Goal: Check status: Check status

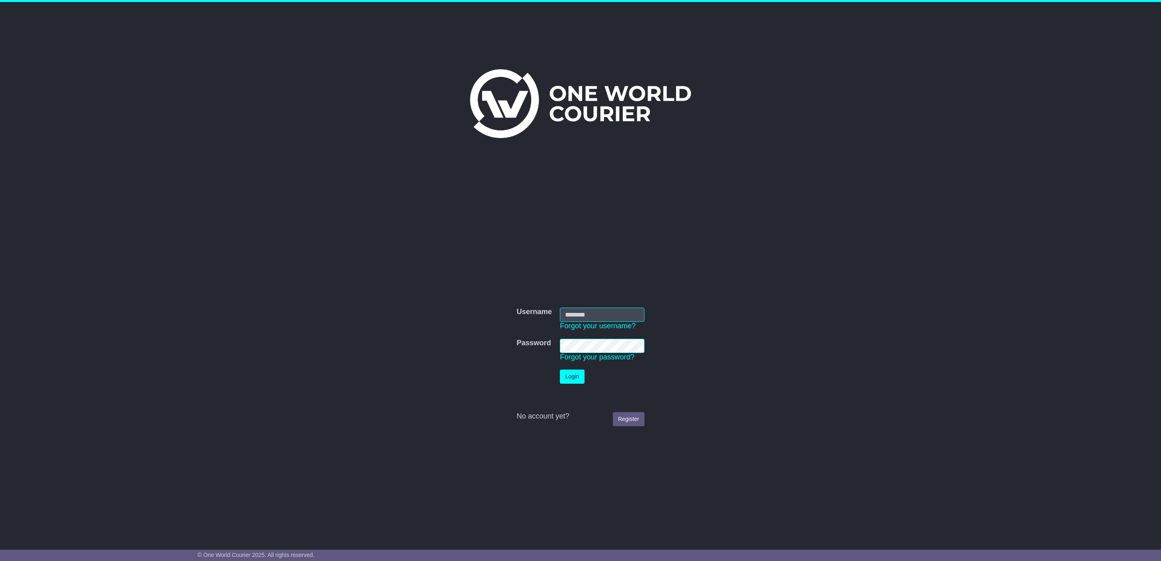
type input "**********"
click at [574, 376] on button "Login" at bounding box center [572, 376] width 24 height 14
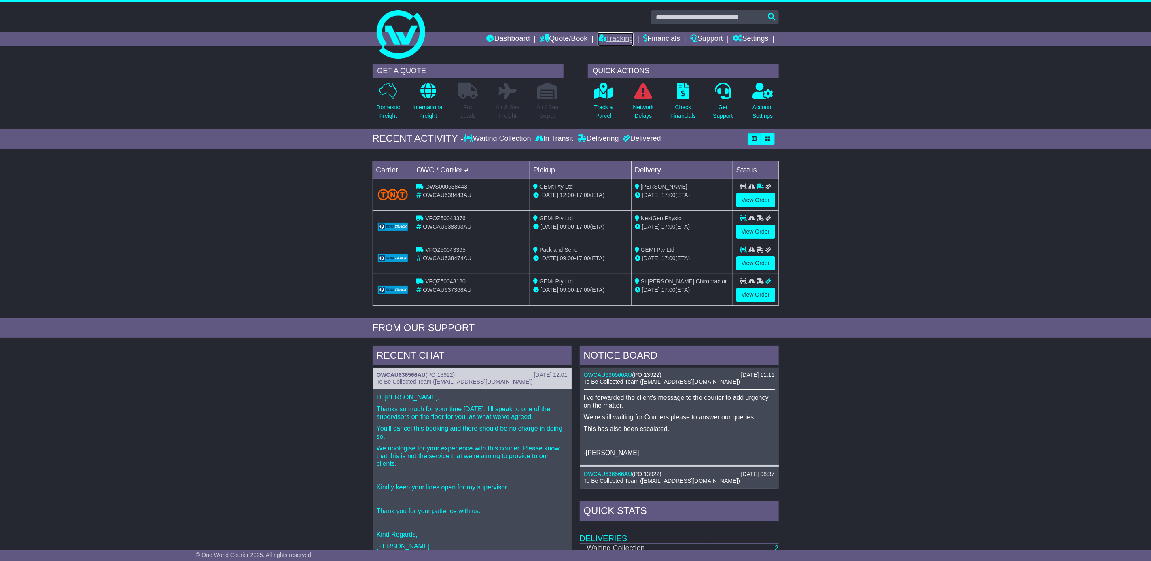
click at [610, 34] on link "Tracking" at bounding box center [616, 39] width 36 height 14
click at [618, 37] on link "Tracking" at bounding box center [616, 39] width 36 height 14
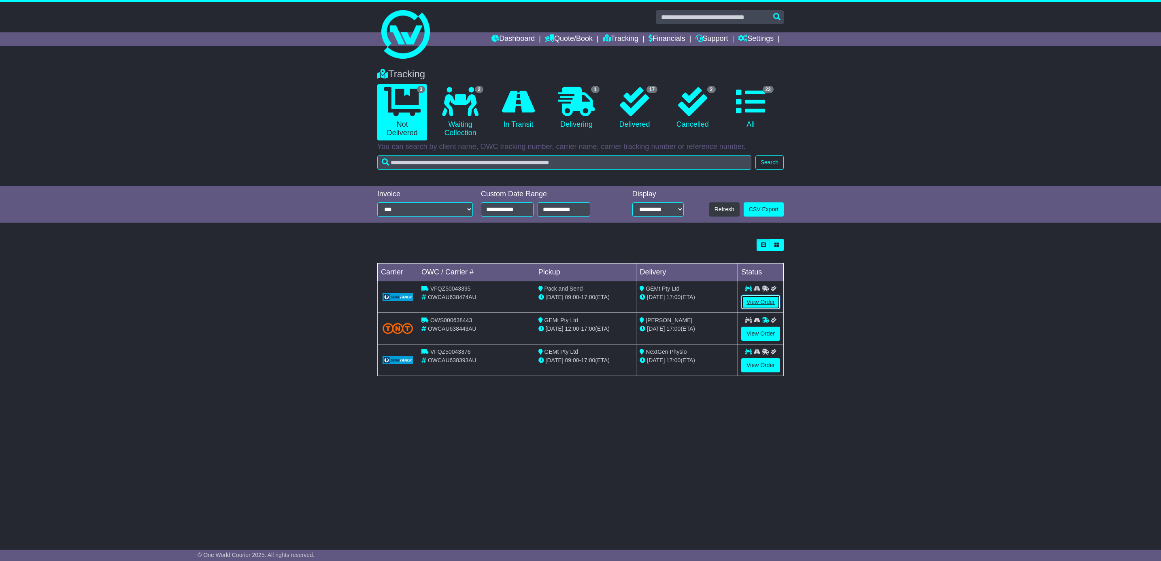
click at [753, 303] on link "View Order" at bounding box center [760, 302] width 39 height 14
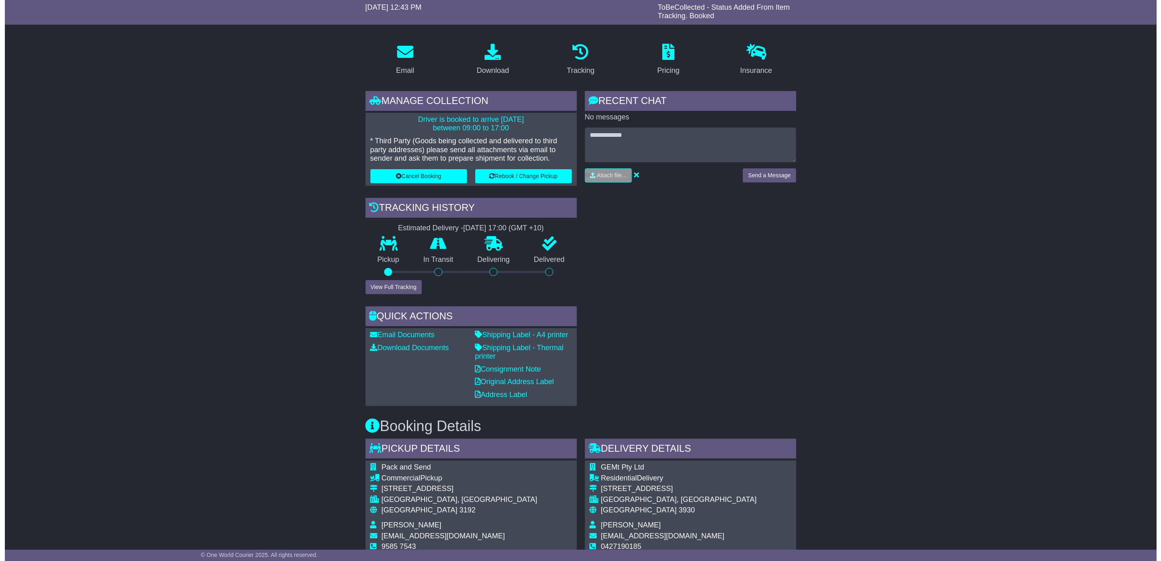
scroll to position [243, 0]
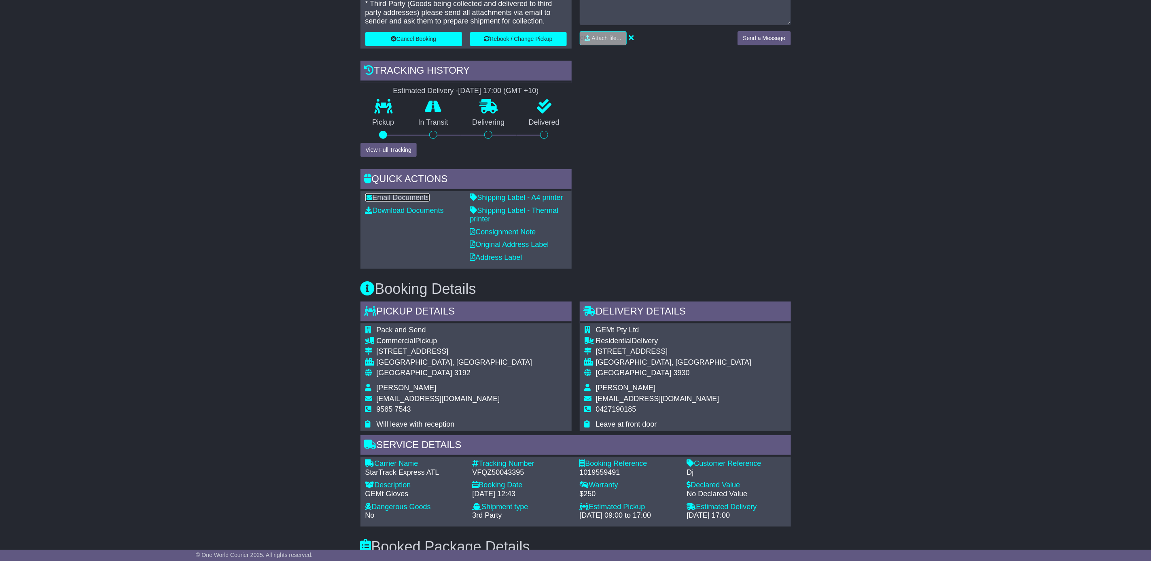
click at [382, 199] on link "Email Documents" at bounding box center [397, 197] width 64 height 8
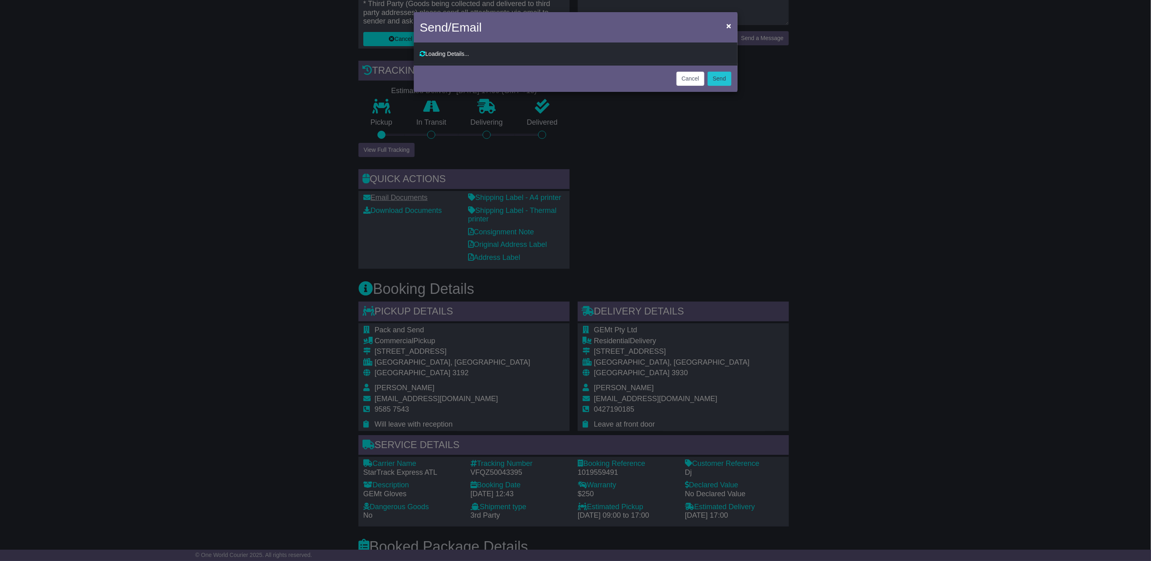
type input "**********"
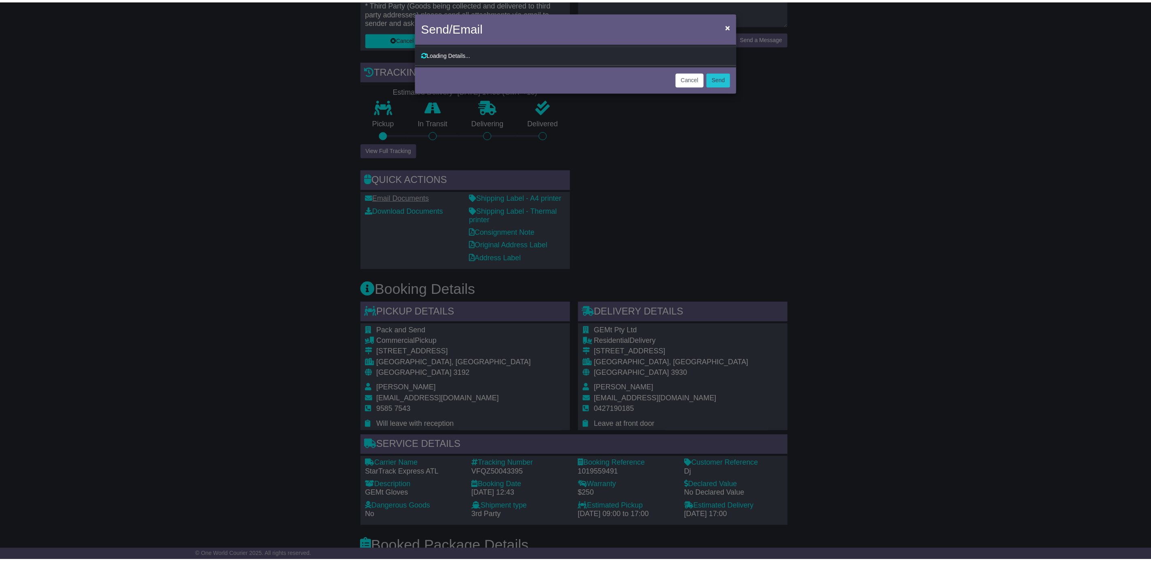
scroll to position [0, 0]
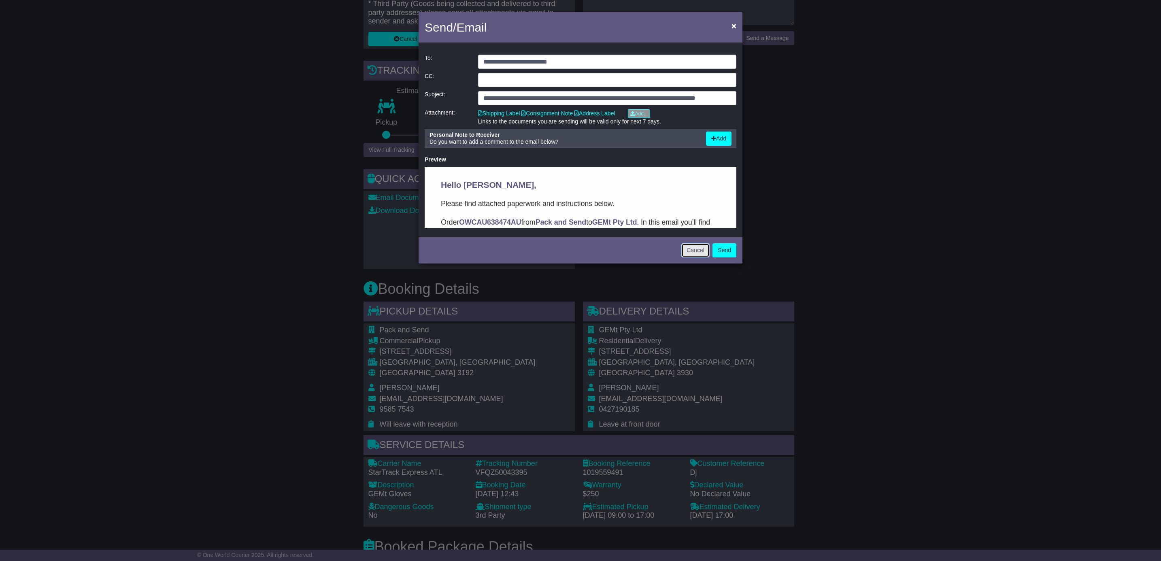
click at [706, 250] on button "Cancel" at bounding box center [695, 250] width 28 height 14
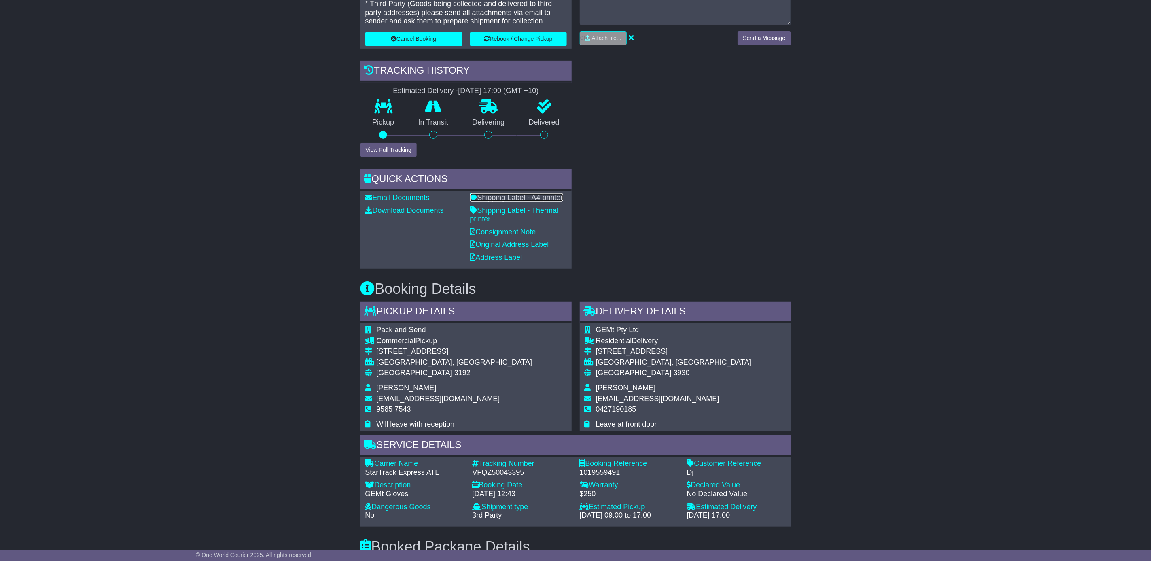
click at [525, 197] on link "Shipping Label - A4 printer" at bounding box center [516, 197] width 93 height 8
click at [523, 197] on link "Shipping Label - A4 printer" at bounding box center [516, 197] width 93 height 8
click at [500, 233] on link "Consignment Note" at bounding box center [503, 232] width 66 height 8
